Goal: Information Seeking & Learning: Learn about a topic

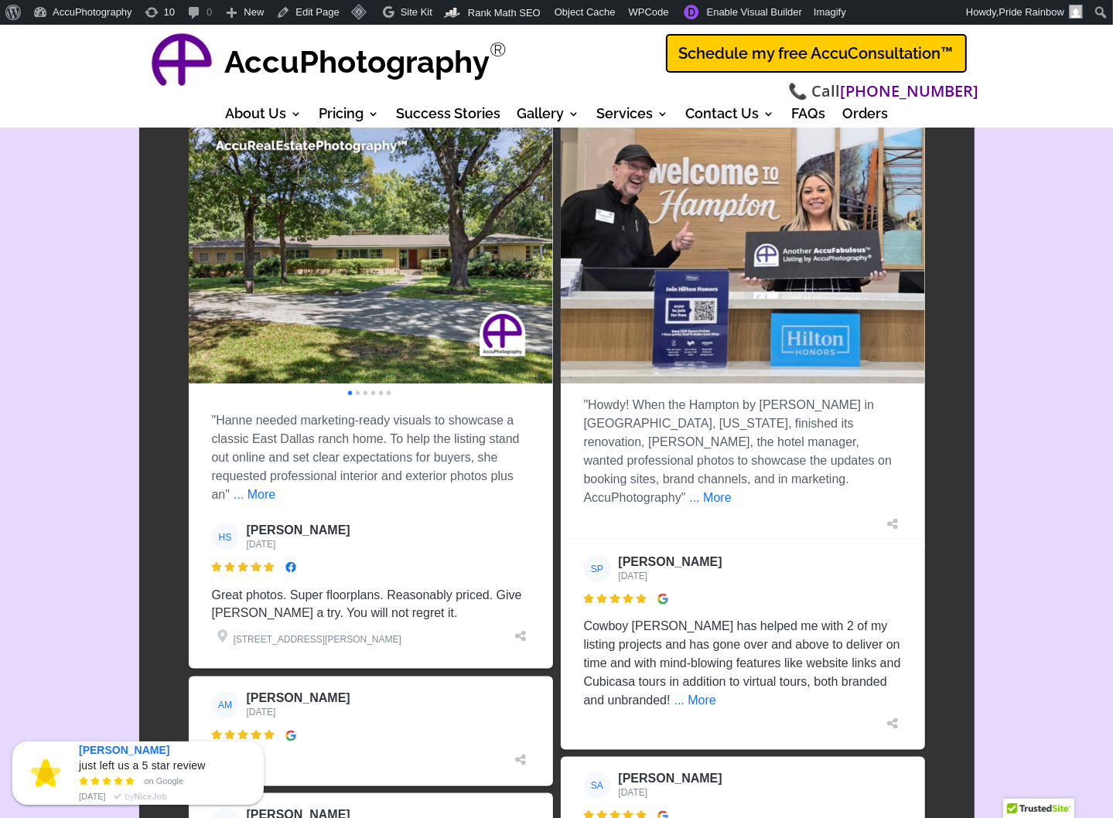
scroll to position [1796, 0]
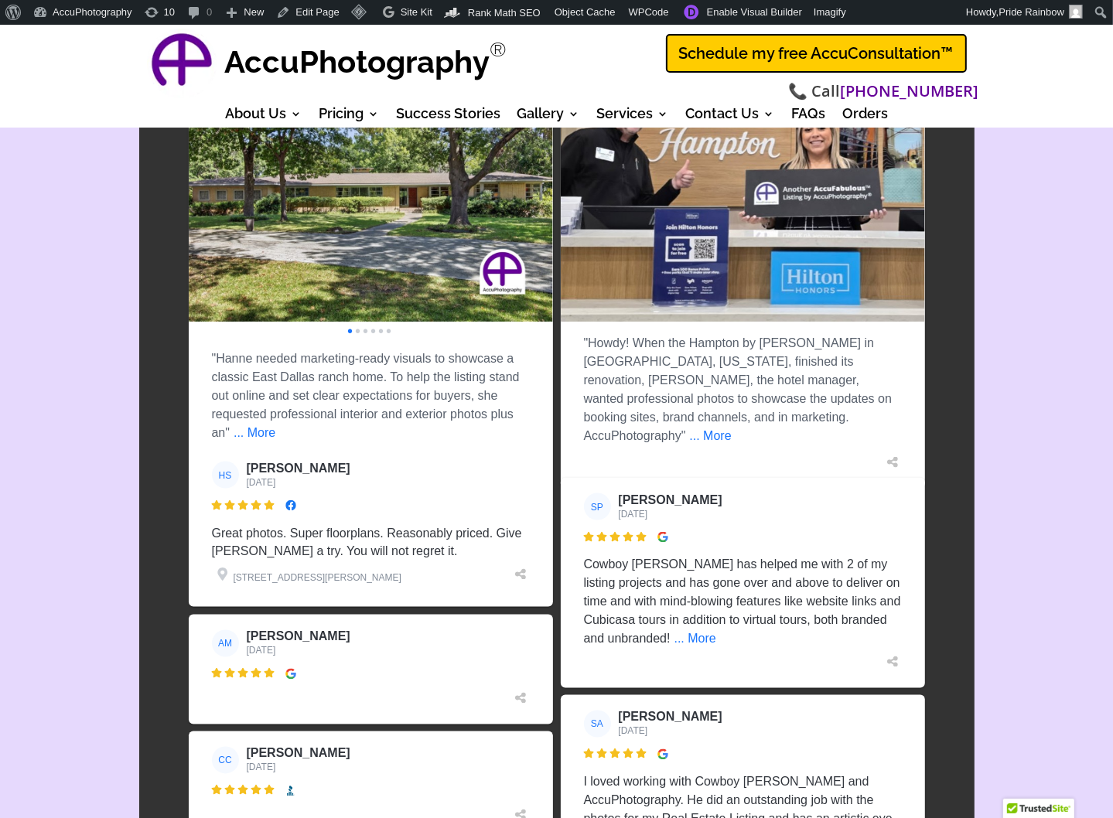
click at [292, 501] on img at bounding box center [290, 506] width 11 height 11
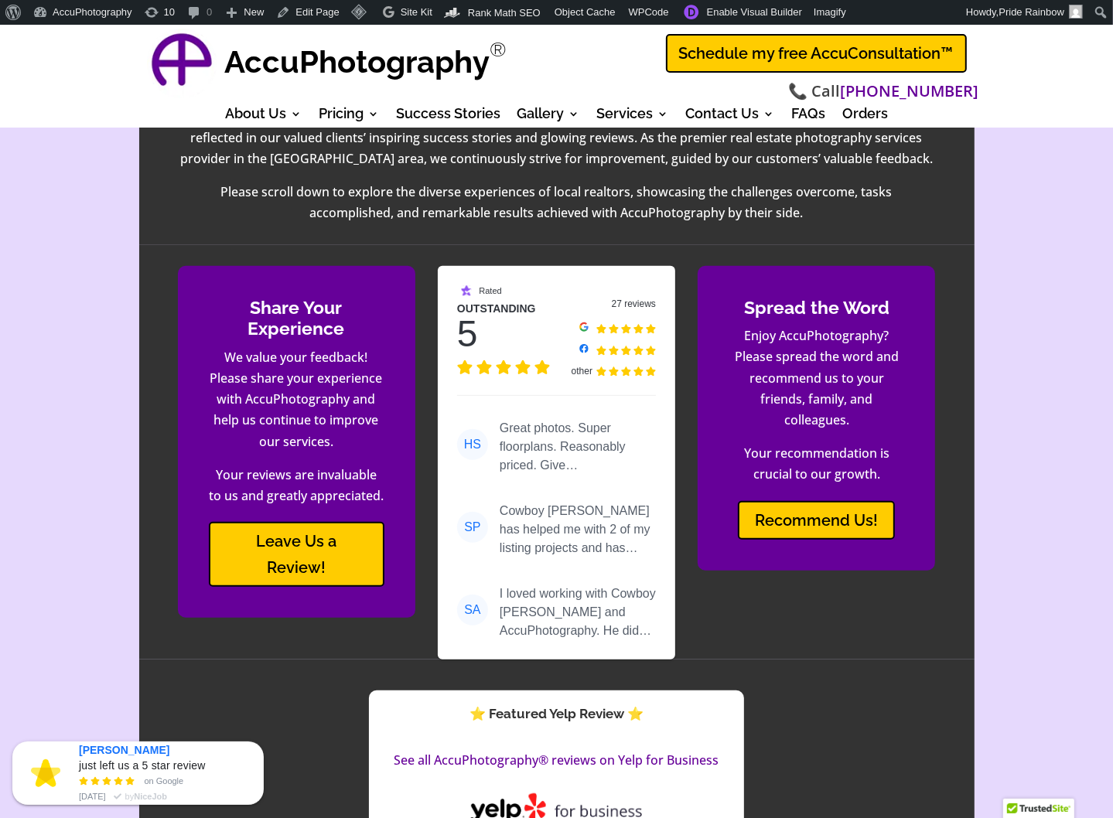
scroll to position [576, 0]
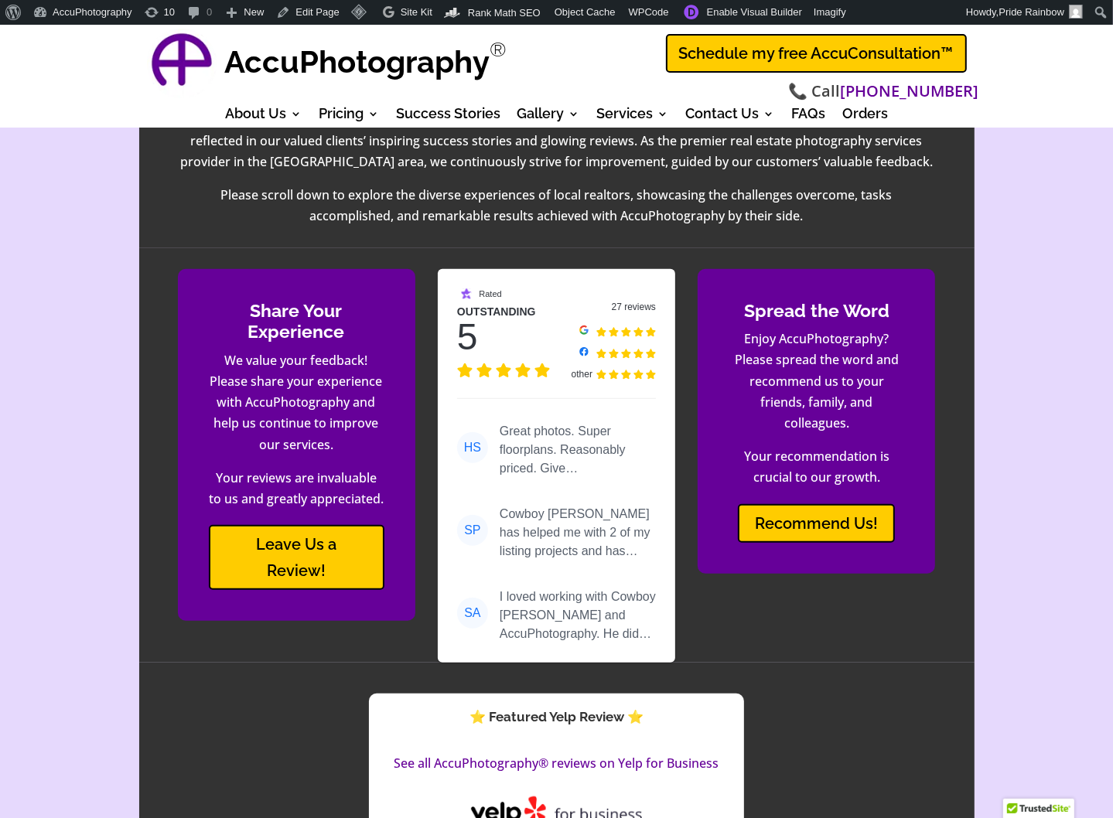
click at [501, 306] on div "Outstanding" at bounding box center [496, 312] width 79 height 12
click at [524, 325] on div "5" at bounding box center [510, 337] width 106 height 28
click at [628, 302] on div "27 reviews" at bounding box center [613, 306] width 85 height 9
click at [601, 370] on img at bounding box center [601, 375] width 10 height 10
click at [545, 422] on div "Great photos. Super floorplans. Reasonably priced. Give [PERSON_NAME] a try. Yo…" at bounding box center [578, 450] width 156 height 56
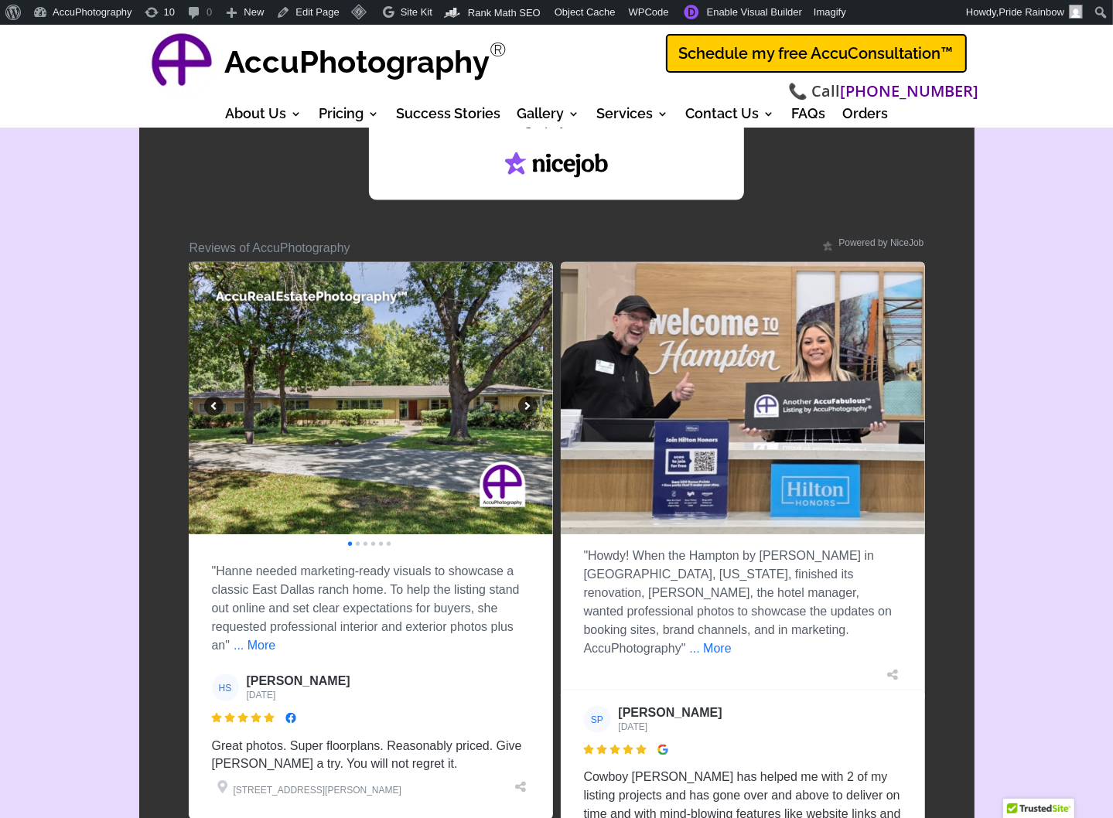
scroll to position [1615, 0]
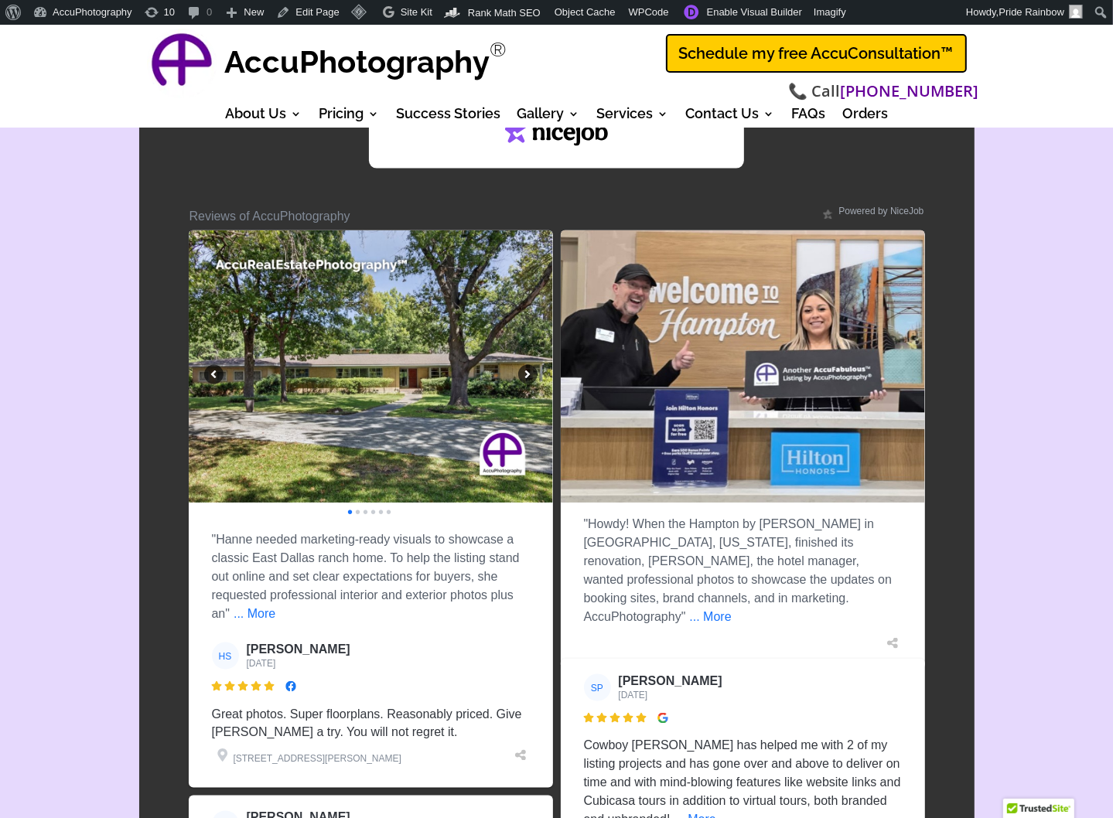
click at [528, 365] on div "" at bounding box center [527, 374] width 19 height 19
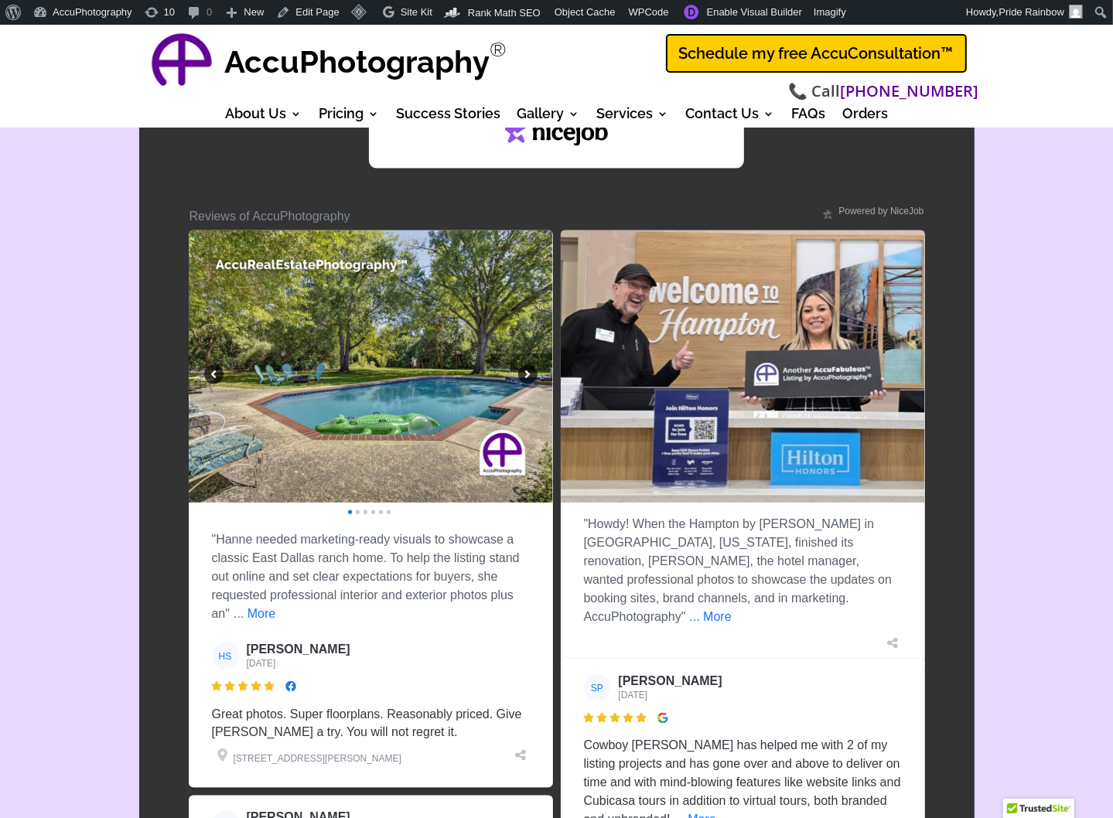
click at [528, 365] on div "" at bounding box center [527, 374] width 19 height 19
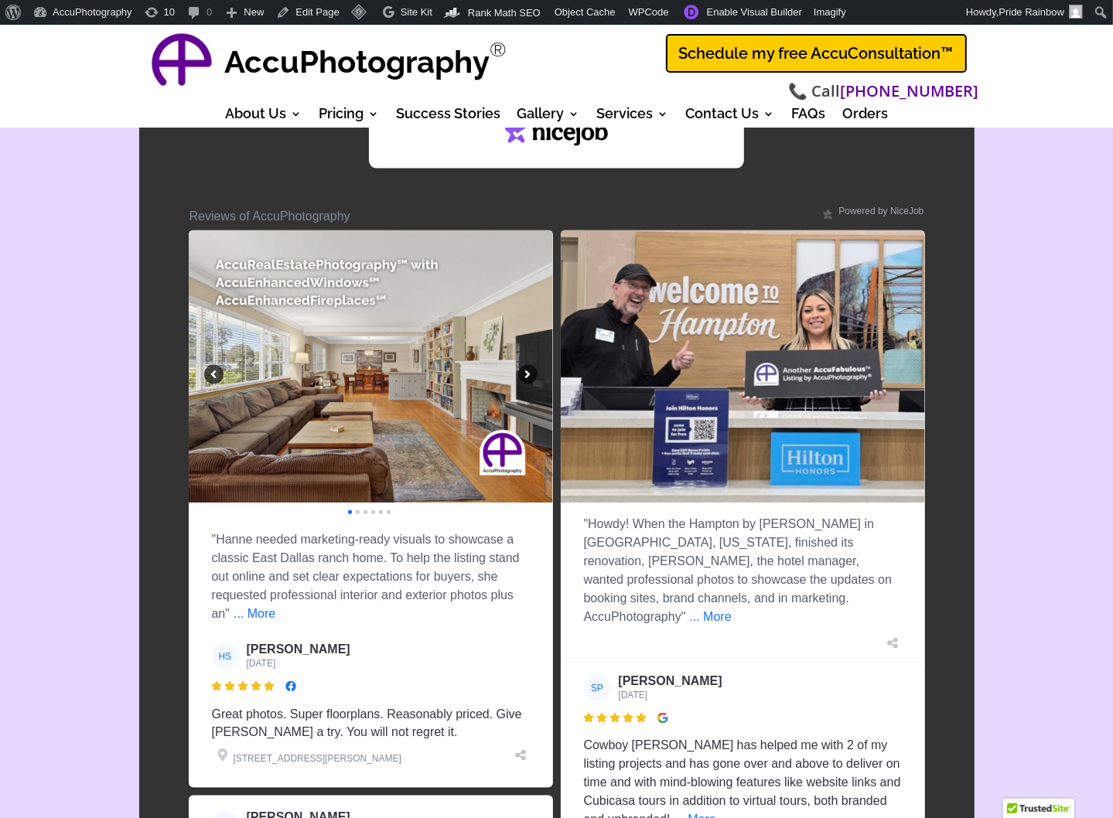
click at [528, 365] on div "" at bounding box center [527, 374] width 19 height 19
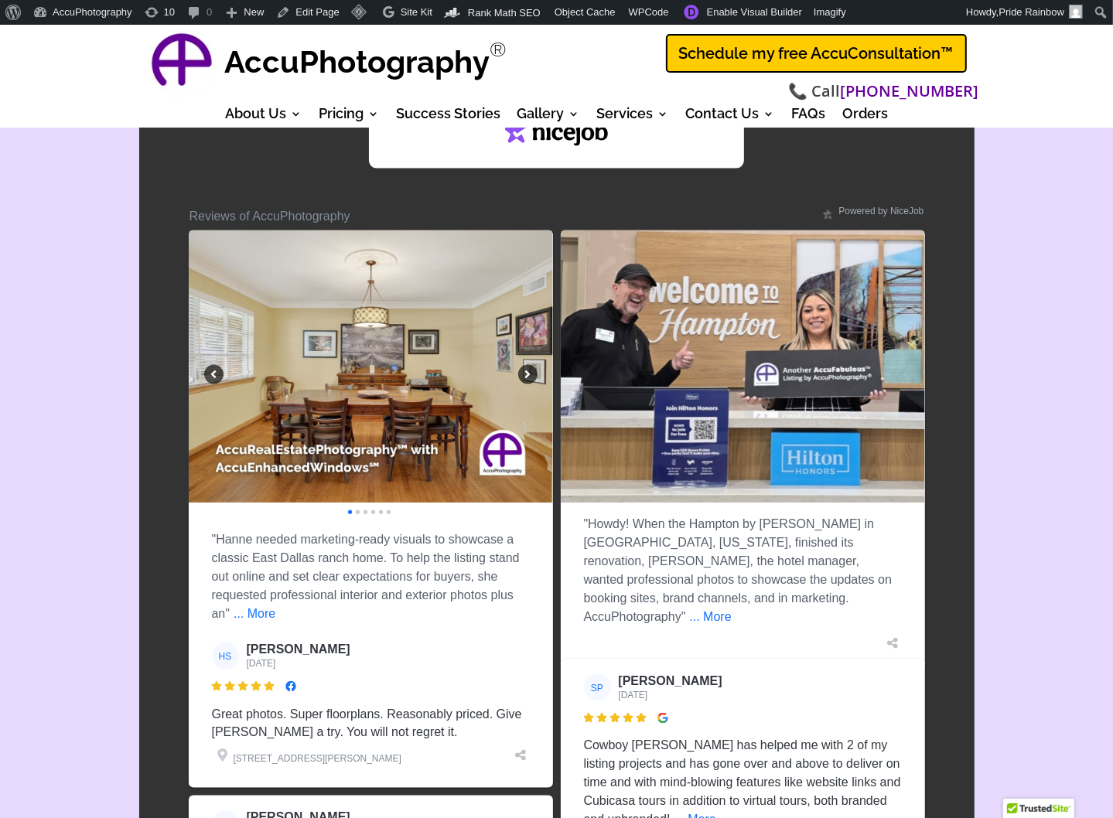
click at [528, 365] on div "" at bounding box center [527, 374] width 19 height 19
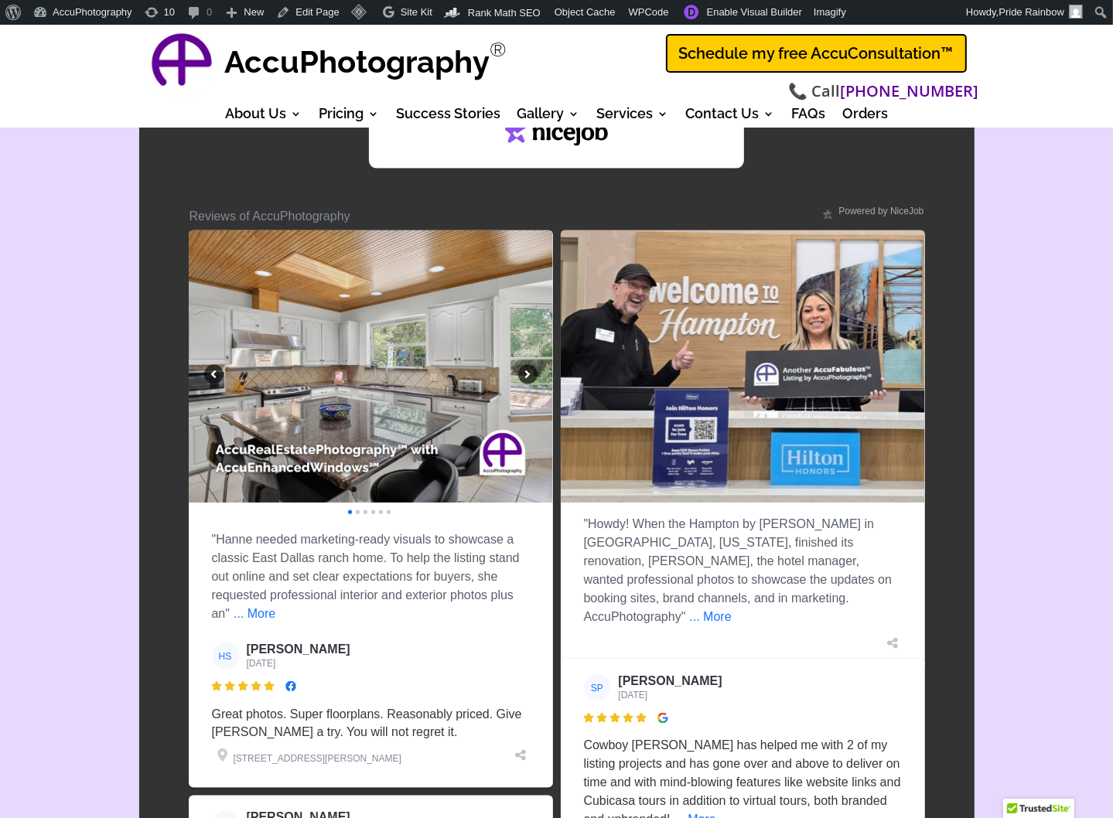
click at [528, 365] on div "" at bounding box center [527, 374] width 19 height 19
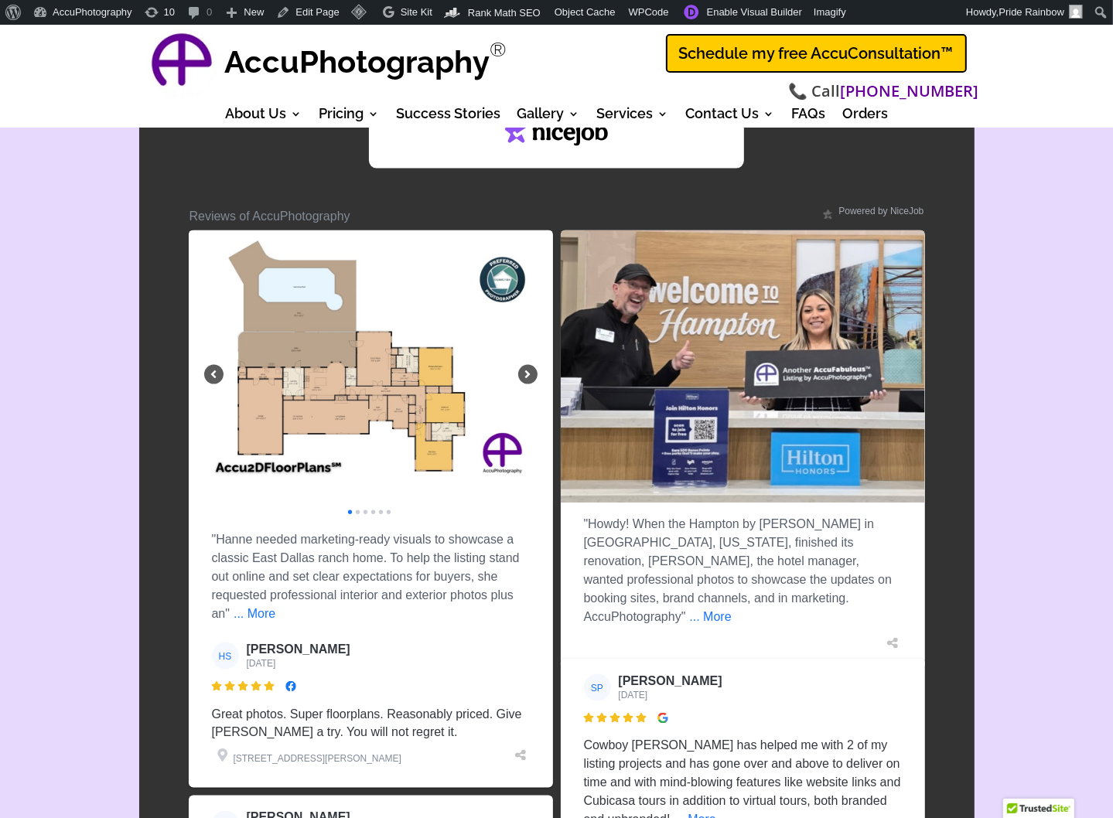
click at [528, 365] on div "" at bounding box center [527, 374] width 19 height 19
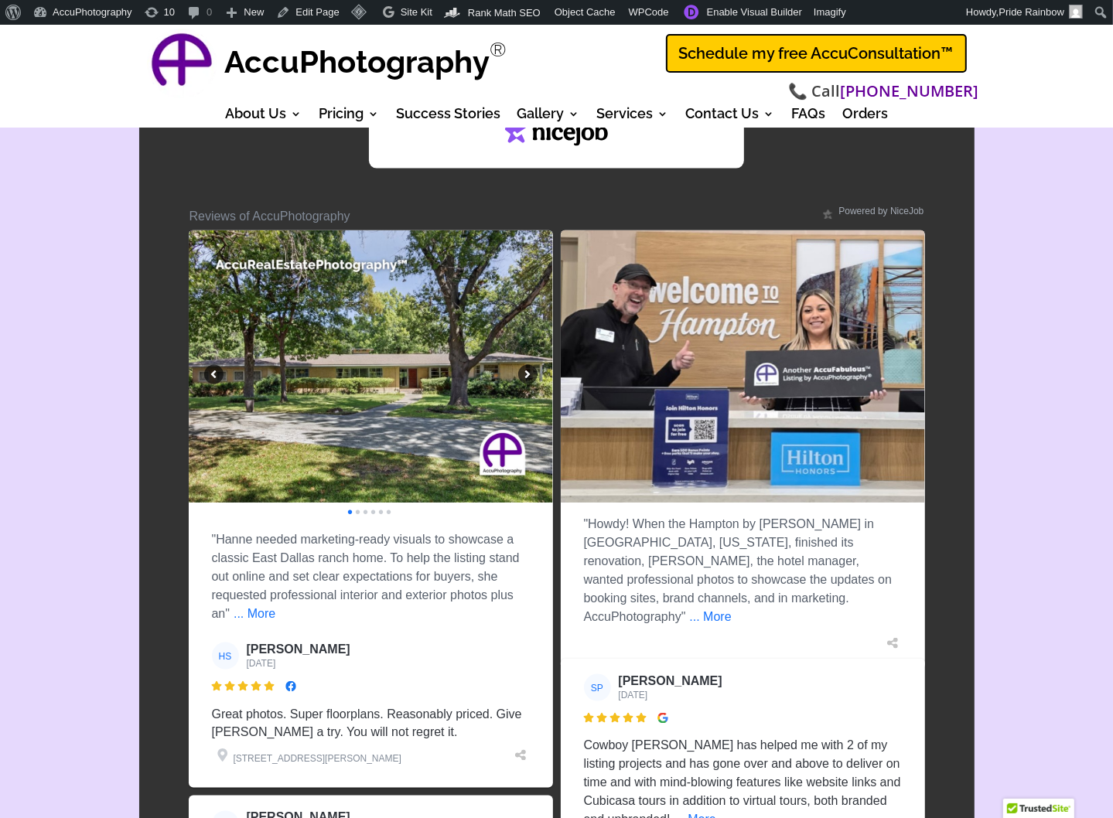
click at [528, 365] on div "" at bounding box center [527, 374] width 19 height 19
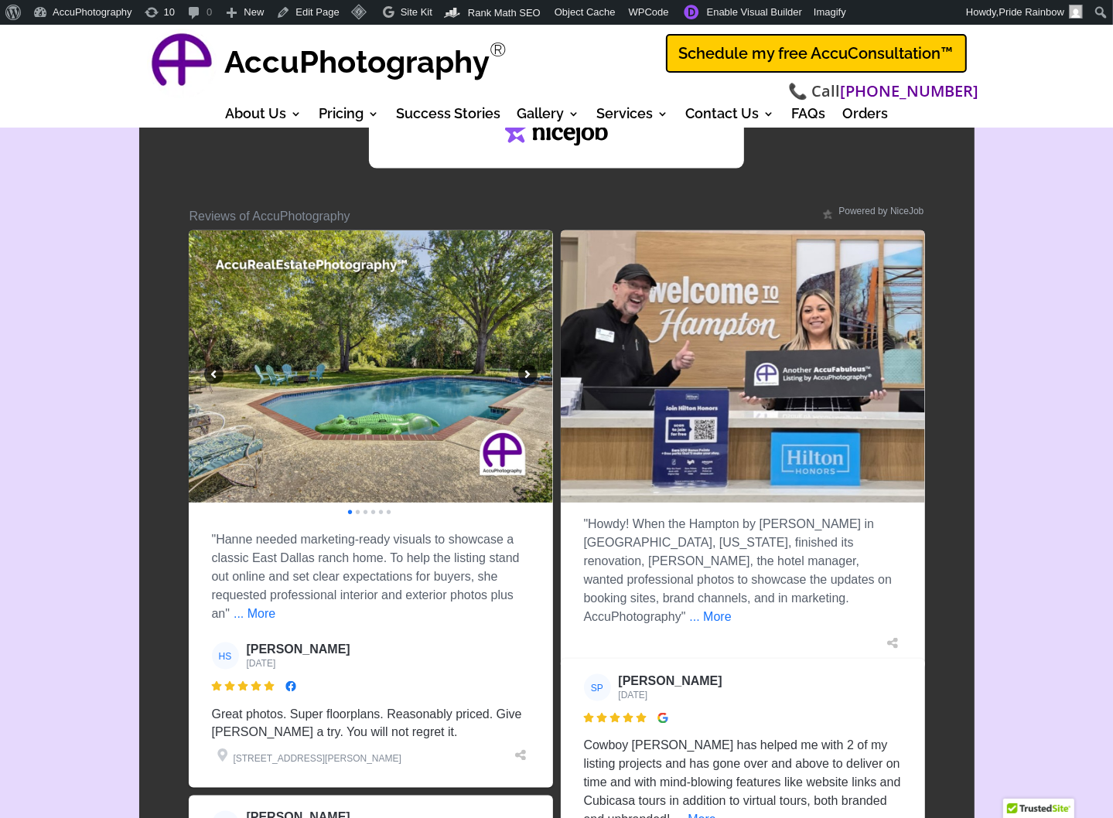
click at [528, 365] on div "" at bounding box center [527, 374] width 19 height 19
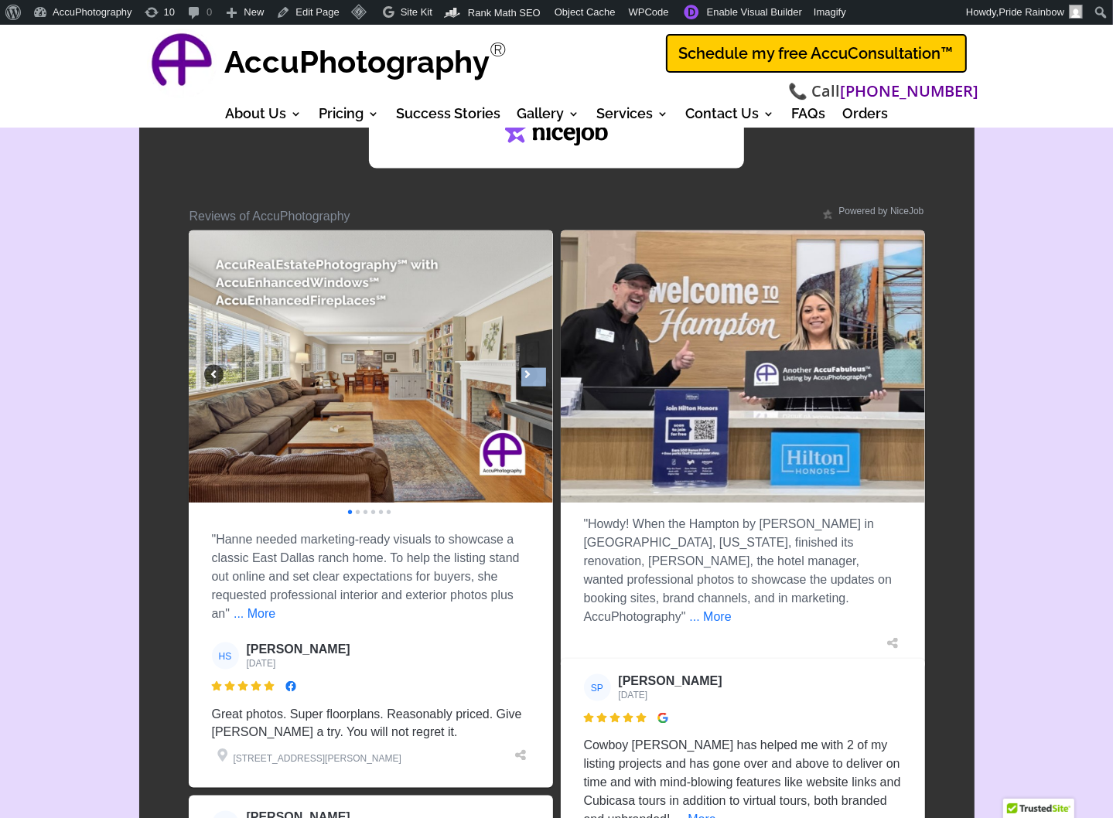
click at [528, 365] on div "" at bounding box center [527, 374] width 19 height 19
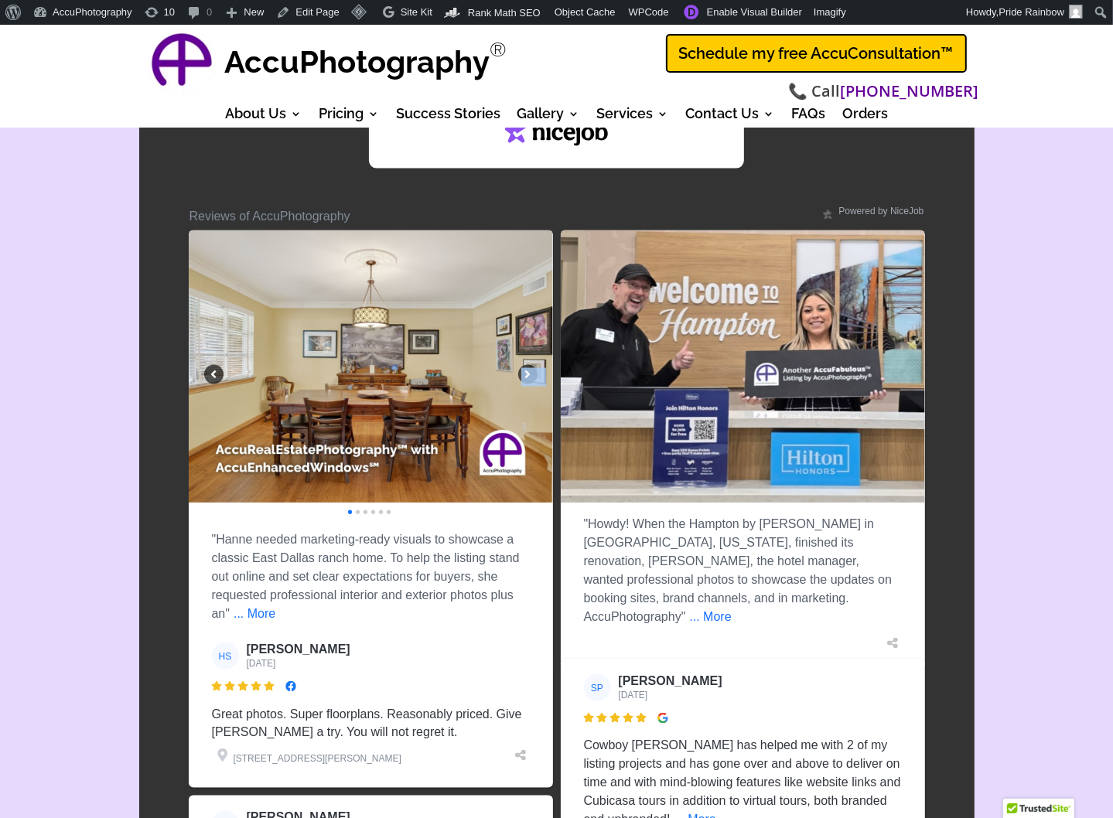
click at [528, 365] on div "" at bounding box center [527, 374] width 19 height 19
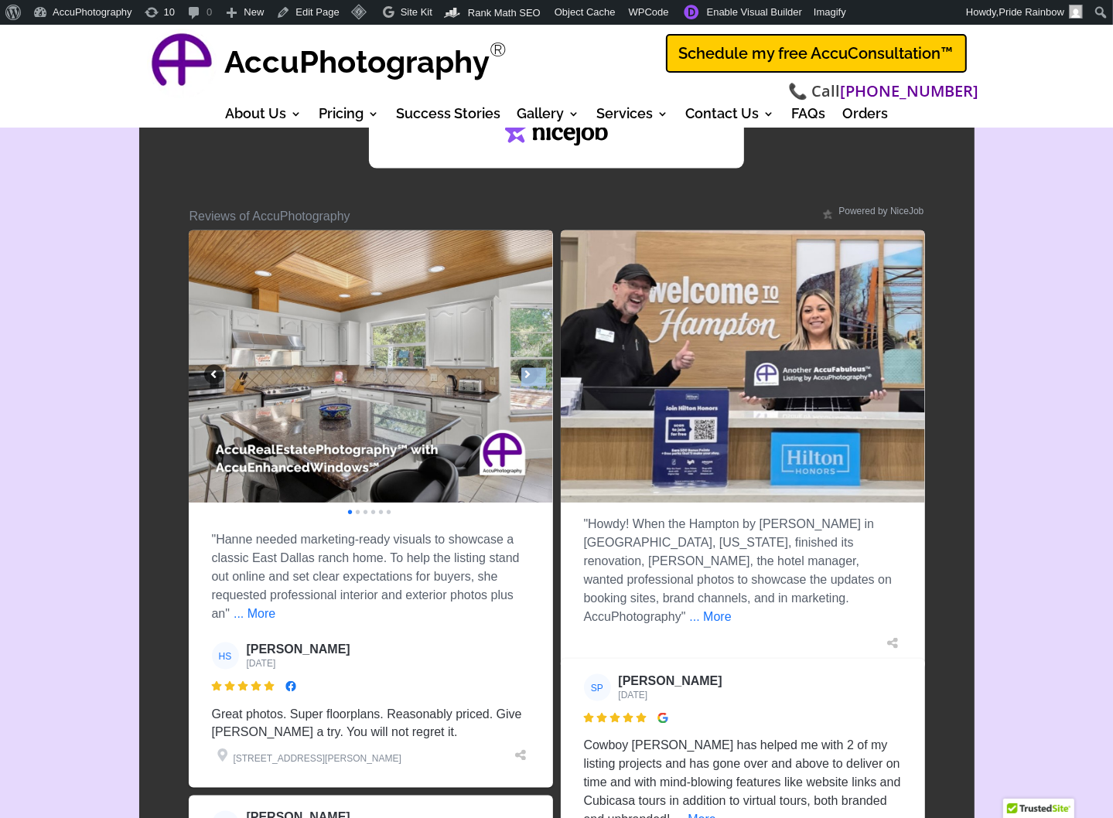
click at [528, 365] on div "" at bounding box center [527, 374] width 19 height 19
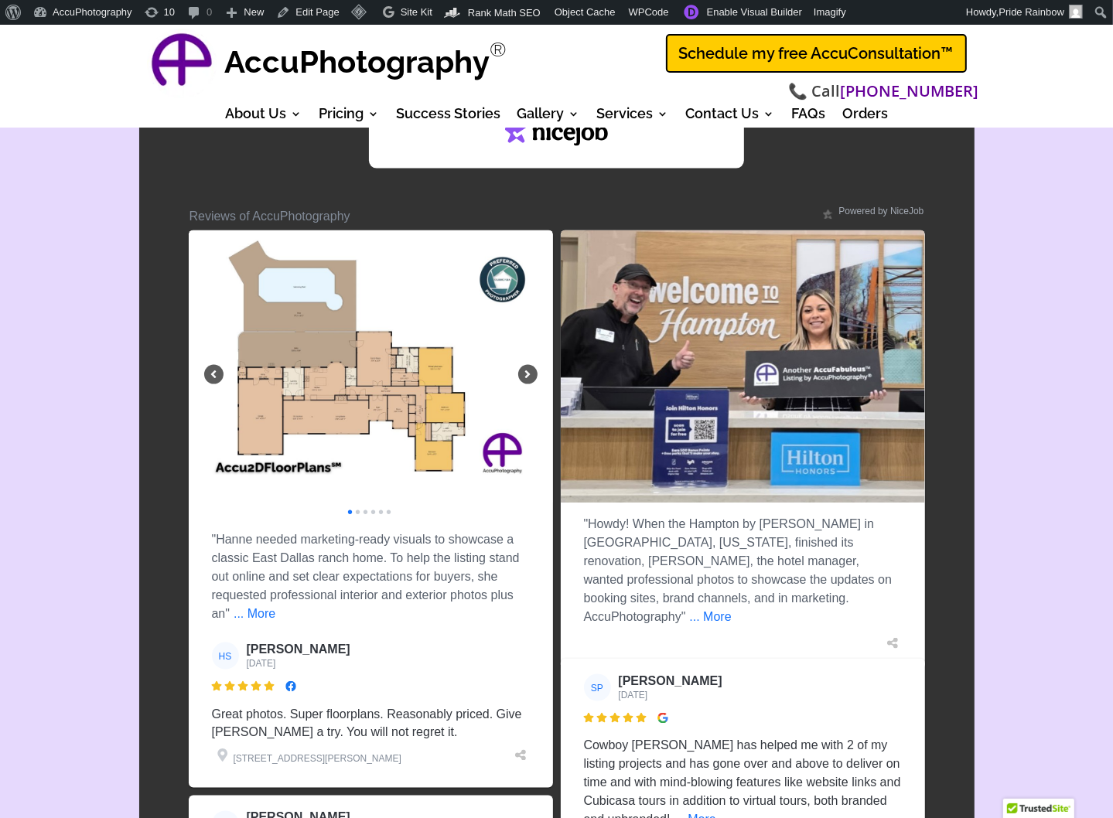
click at [528, 365] on div "" at bounding box center [527, 374] width 19 height 19
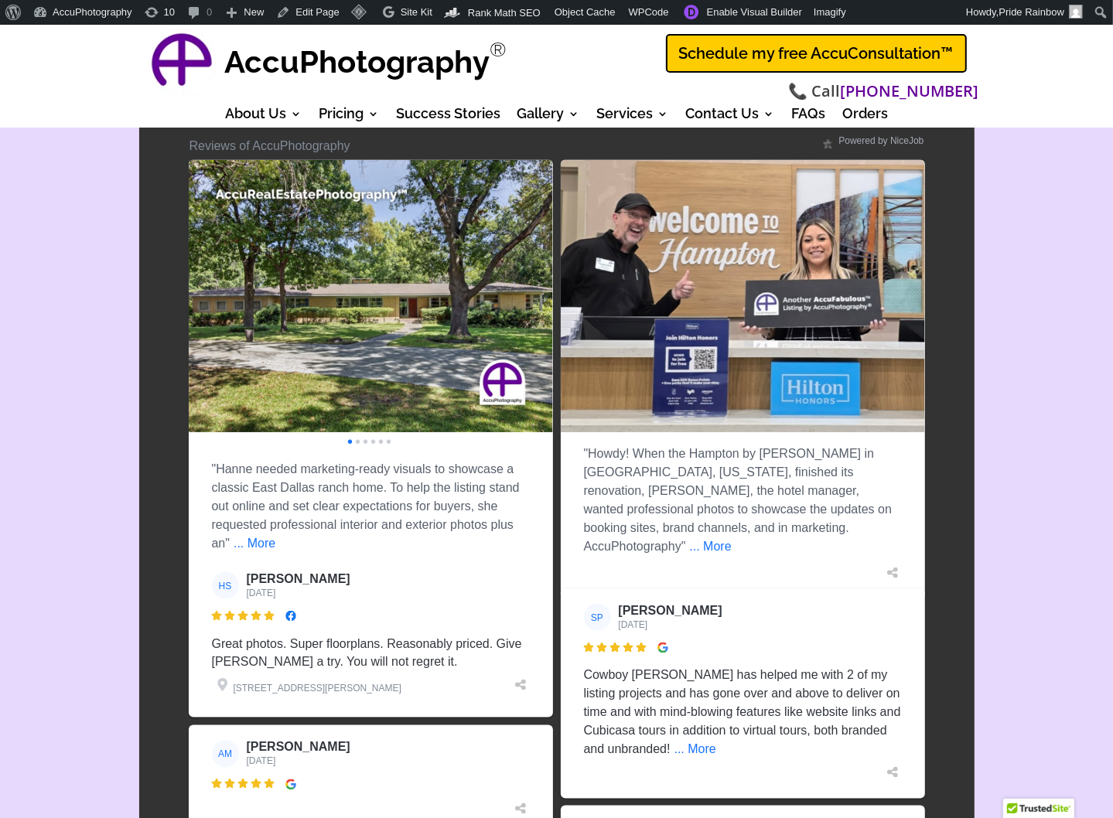
scroll to position [1683, 0]
